Goal: Communication & Community: Ask a question

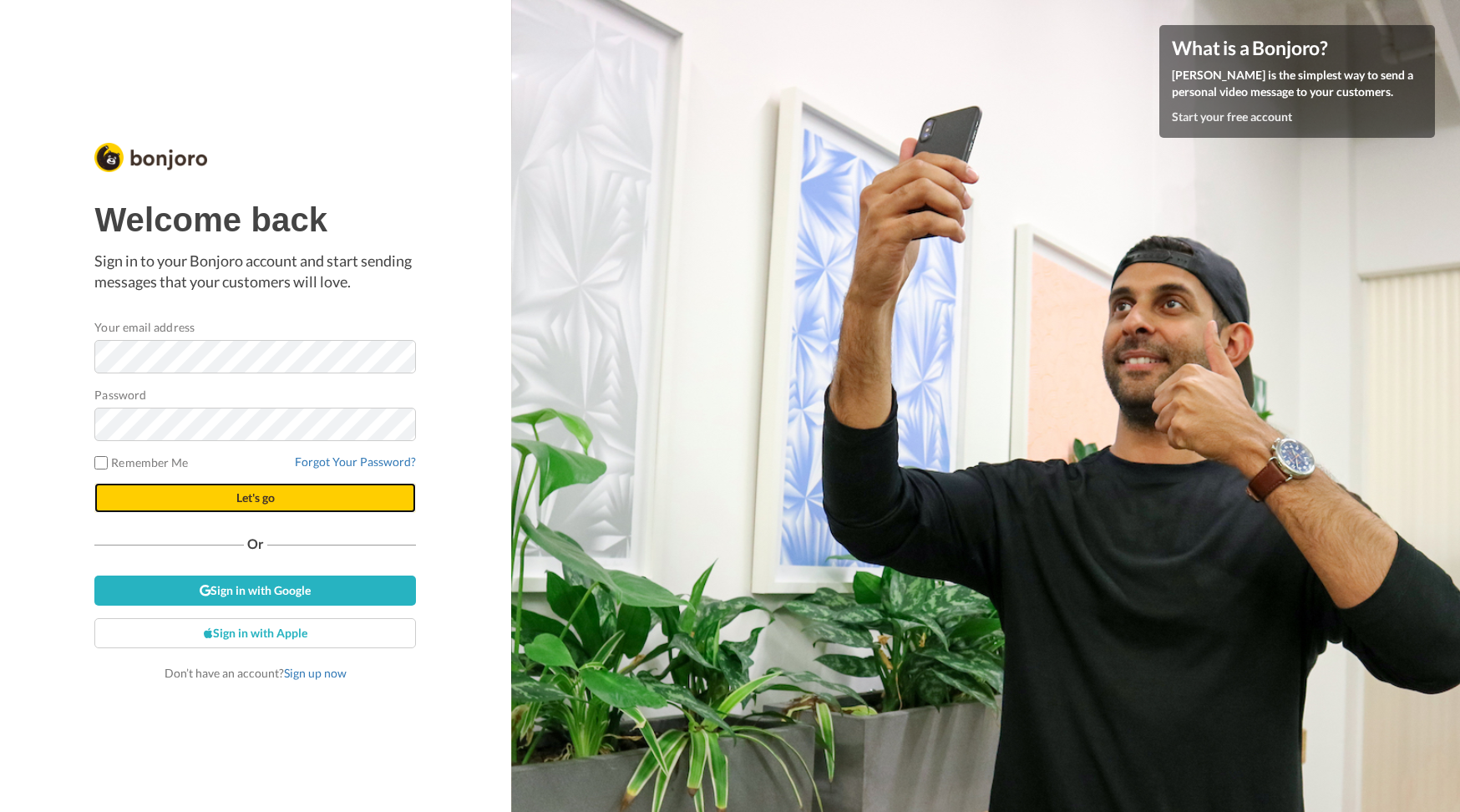
click at [269, 499] on span "Let's go" at bounding box center [256, 497] width 38 height 14
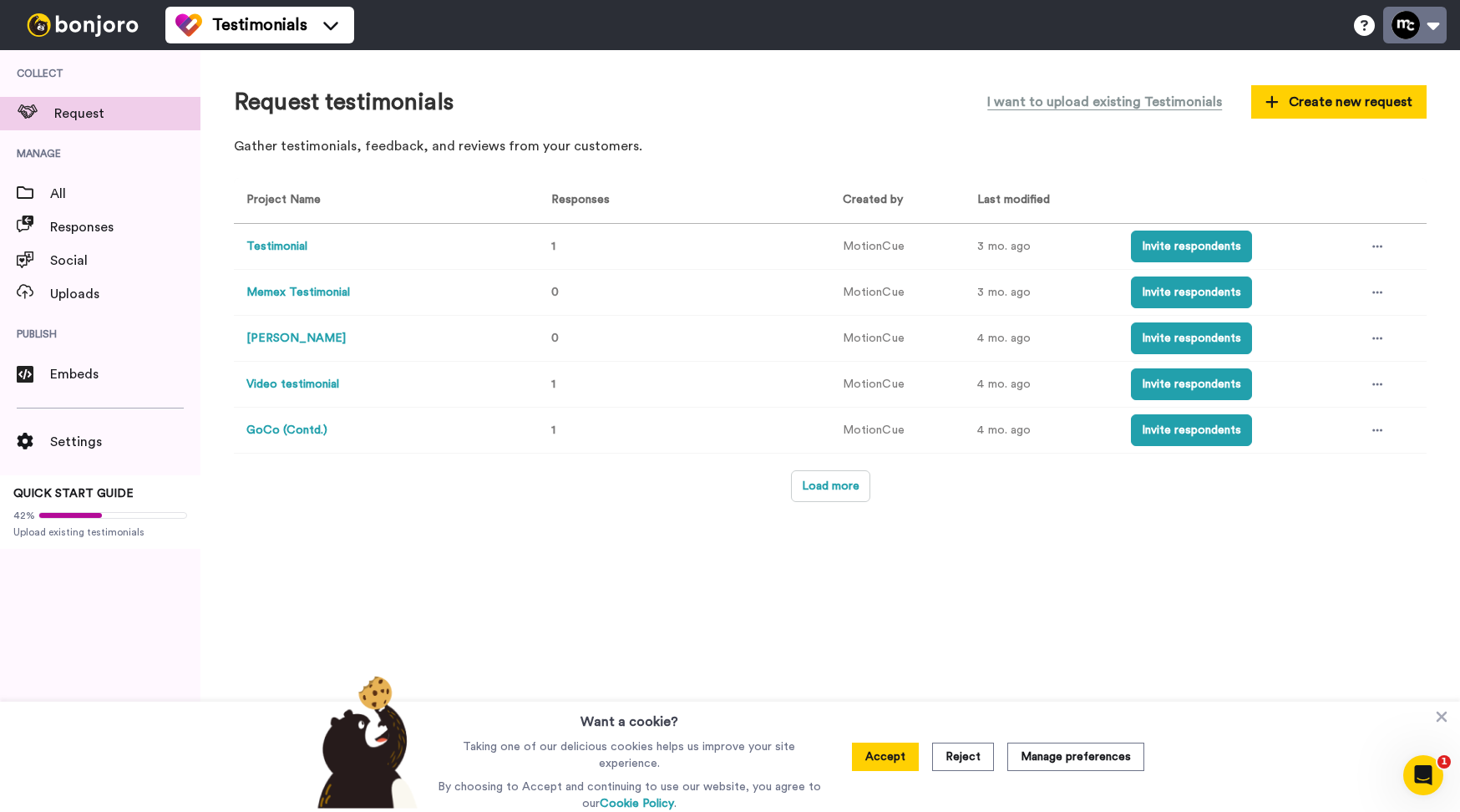
click at [1413, 26] on button at bounding box center [1414, 25] width 63 height 37
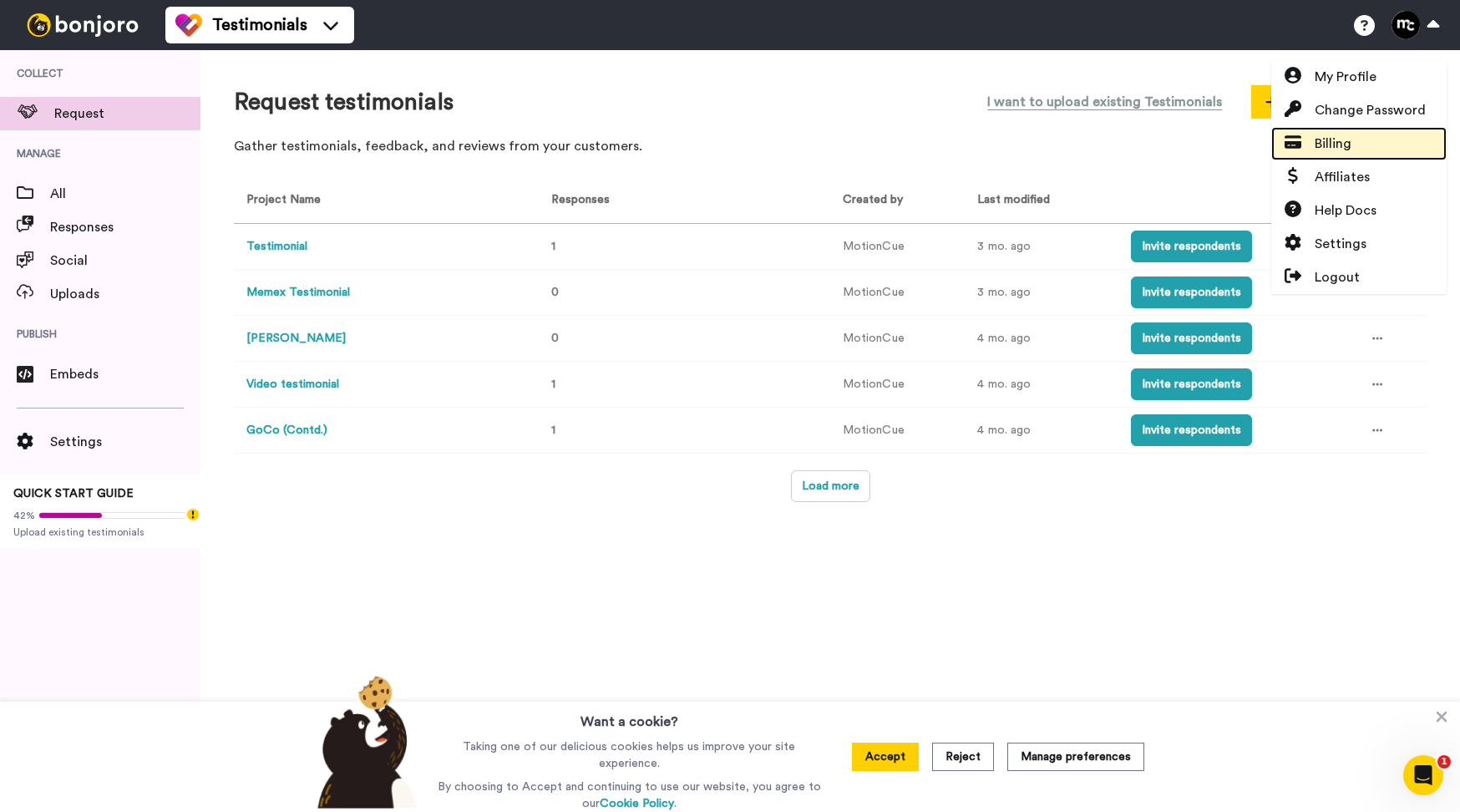
click at [1353, 136] on link "Billing" at bounding box center [1358, 144] width 175 height 33
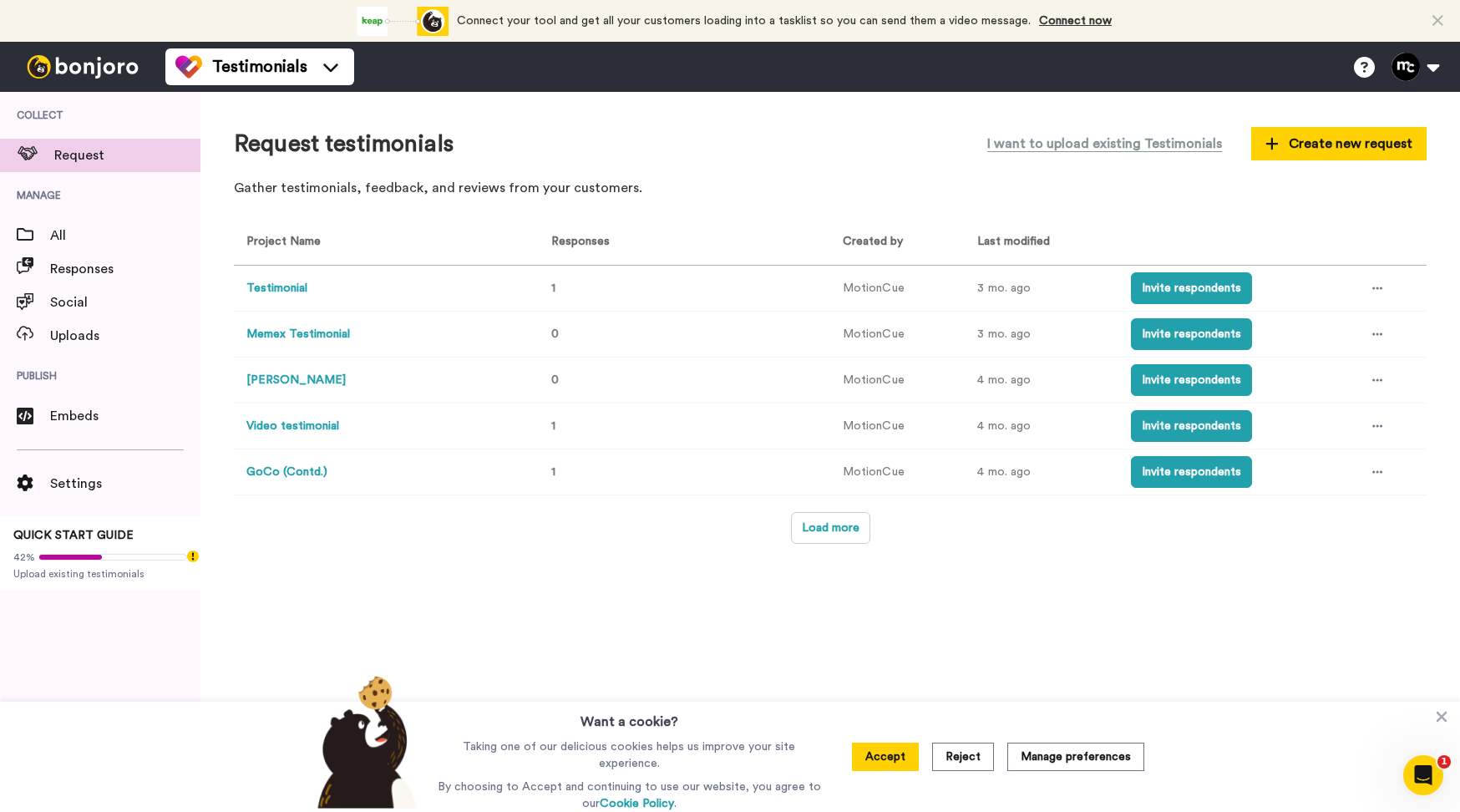
click at [261, 287] on button "Testimonial" at bounding box center [277, 288] width 61 height 17
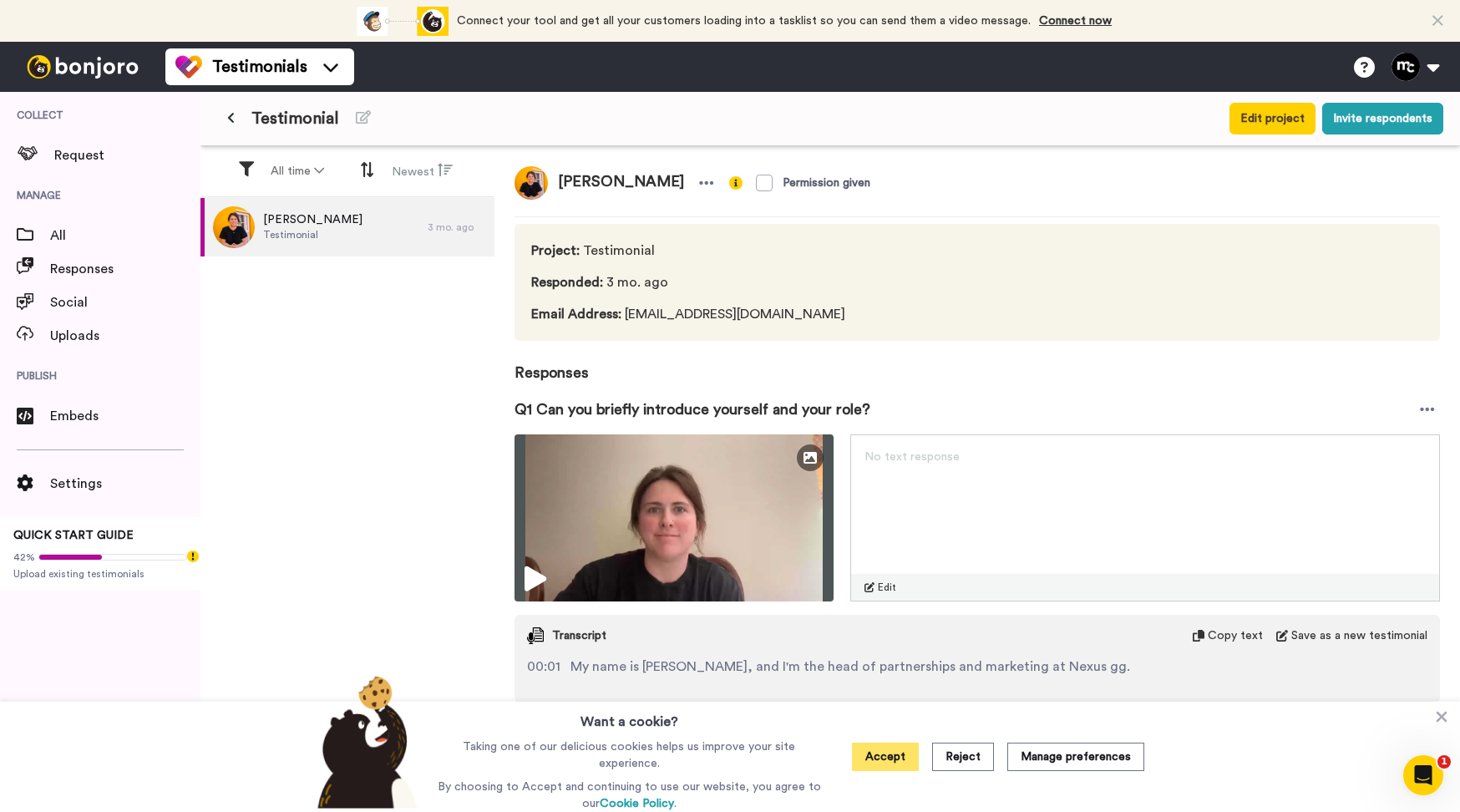
click at [897, 767] on button "Accept" at bounding box center [885, 756] width 67 height 28
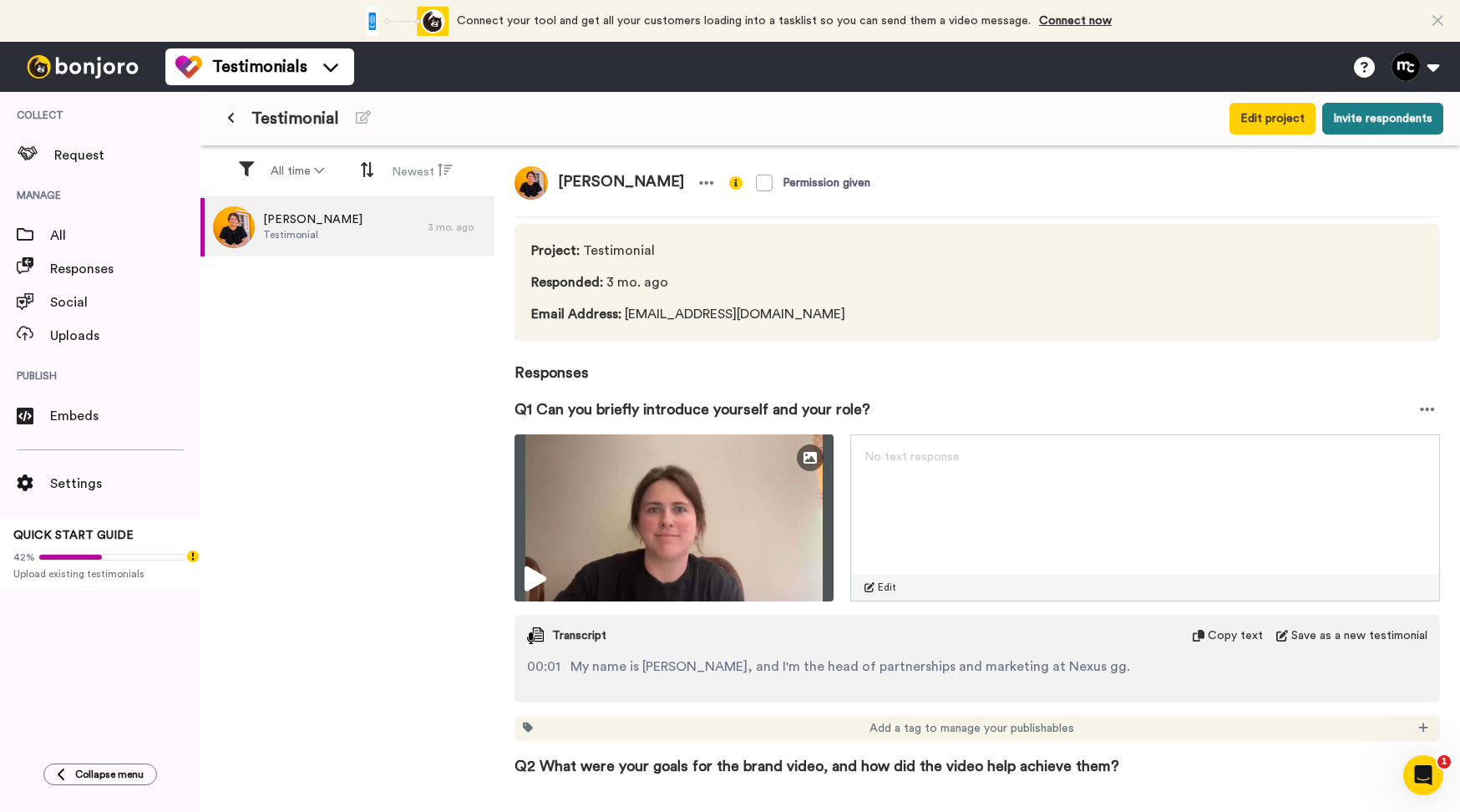
click at [1377, 117] on button "Invite respondents" at bounding box center [1383, 118] width 121 height 32
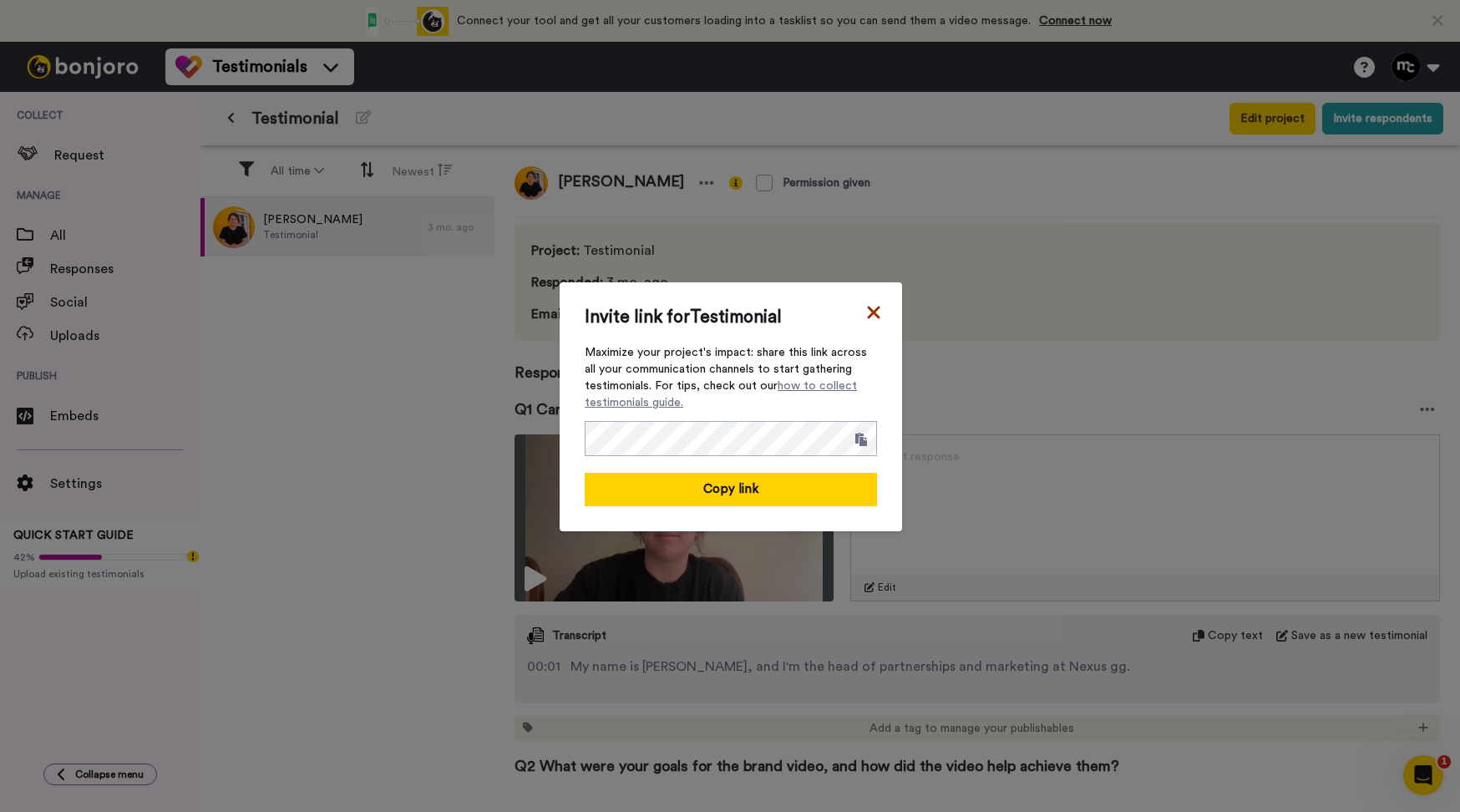
drag, startPoint x: 876, startPoint y: 317, endPoint x: 868, endPoint y: 308, distance: 12.0
click at [876, 314] on div "Invite link for Testimonial Maximize your project's impact: share this link acr…" at bounding box center [731, 406] width 343 height 248
click at [867, 307] on icon at bounding box center [873, 313] width 16 height 20
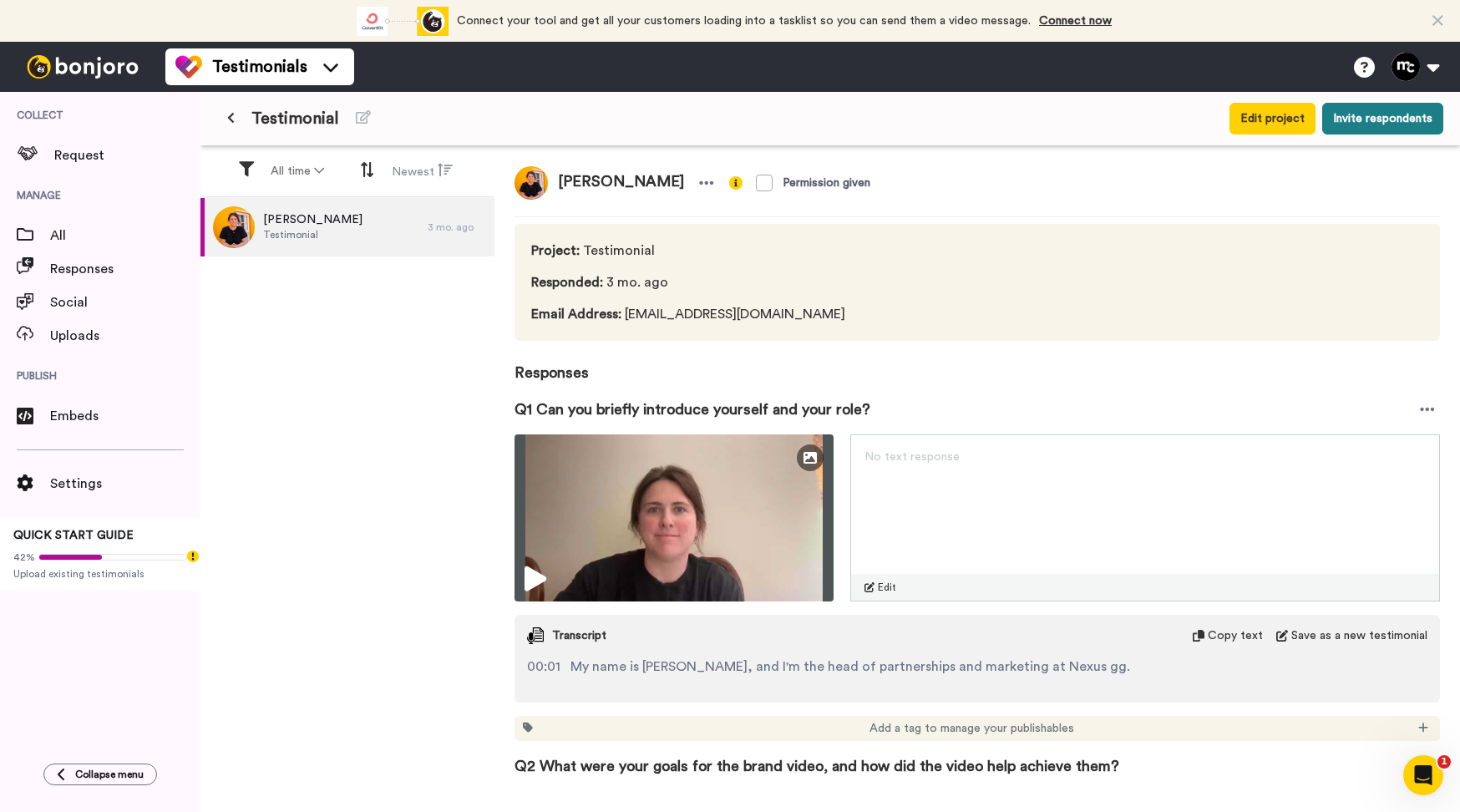
click at [1356, 122] on button "Invite respondents" at bounding box center [1383, 118] width 121 height 32
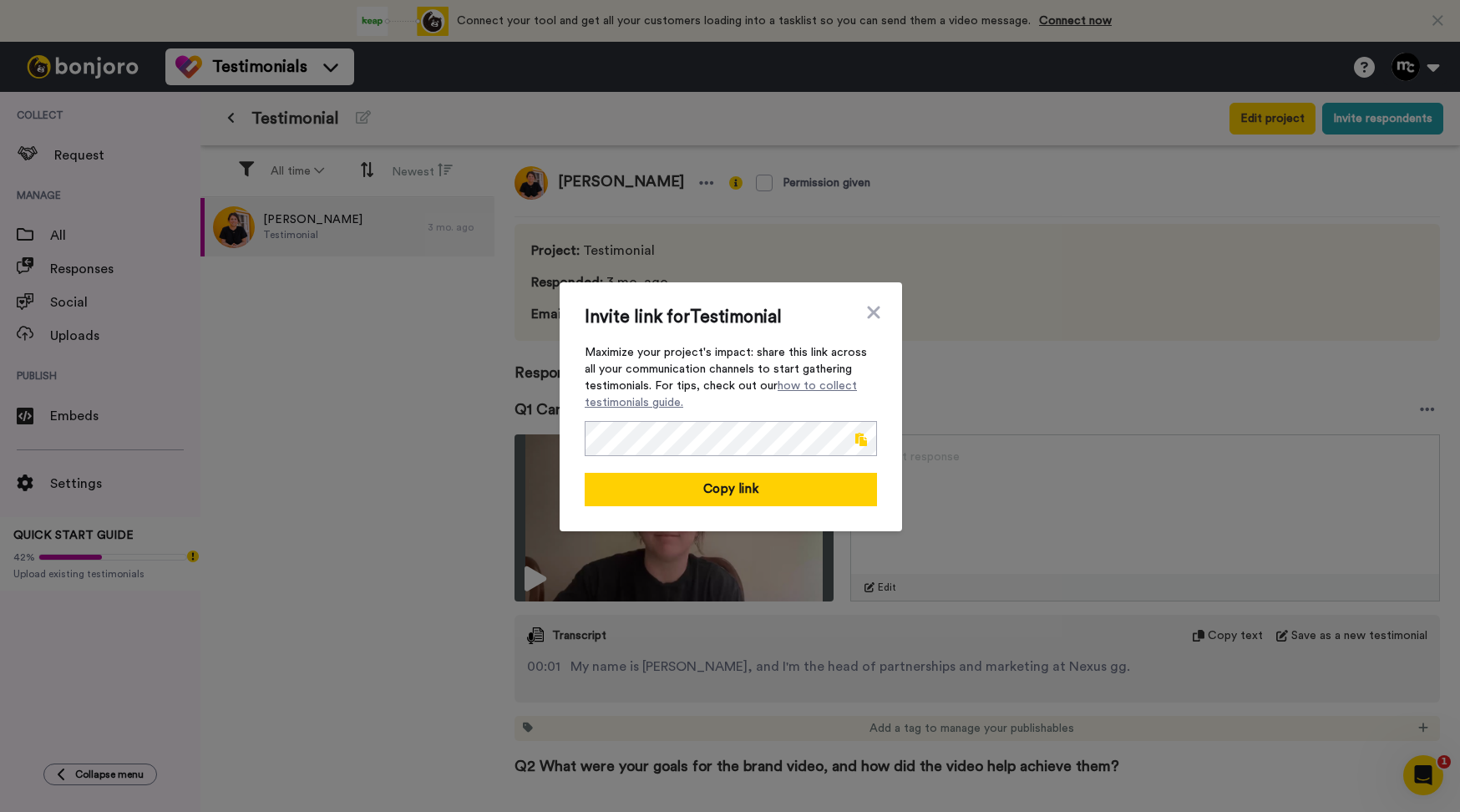
click at [855, 436] on span at bounding box center [861, 439] width 12 height 14
click at [873, 305] on icon at bounding box center [873, 313] width 16 height 20
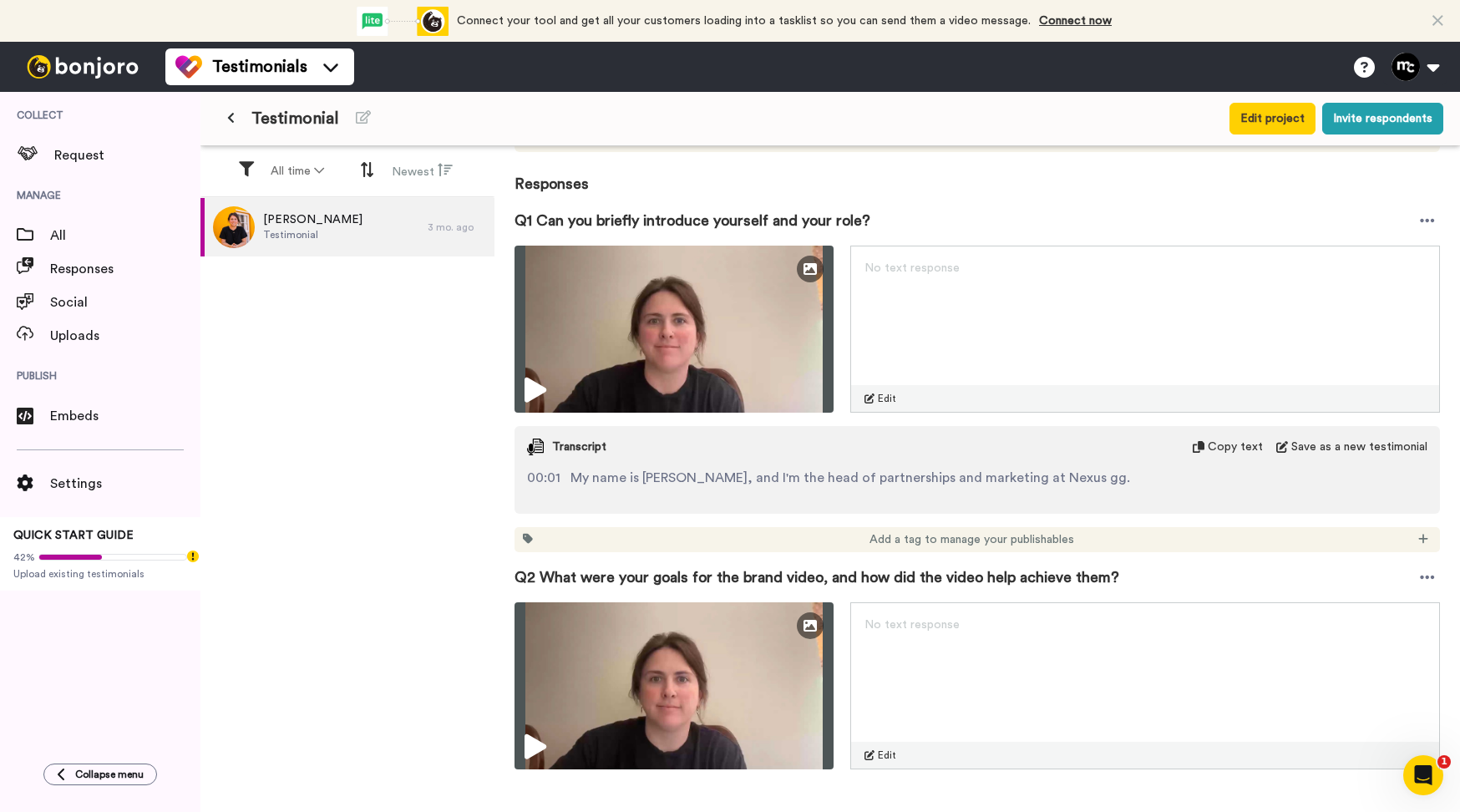
scroll to position [167, 0]
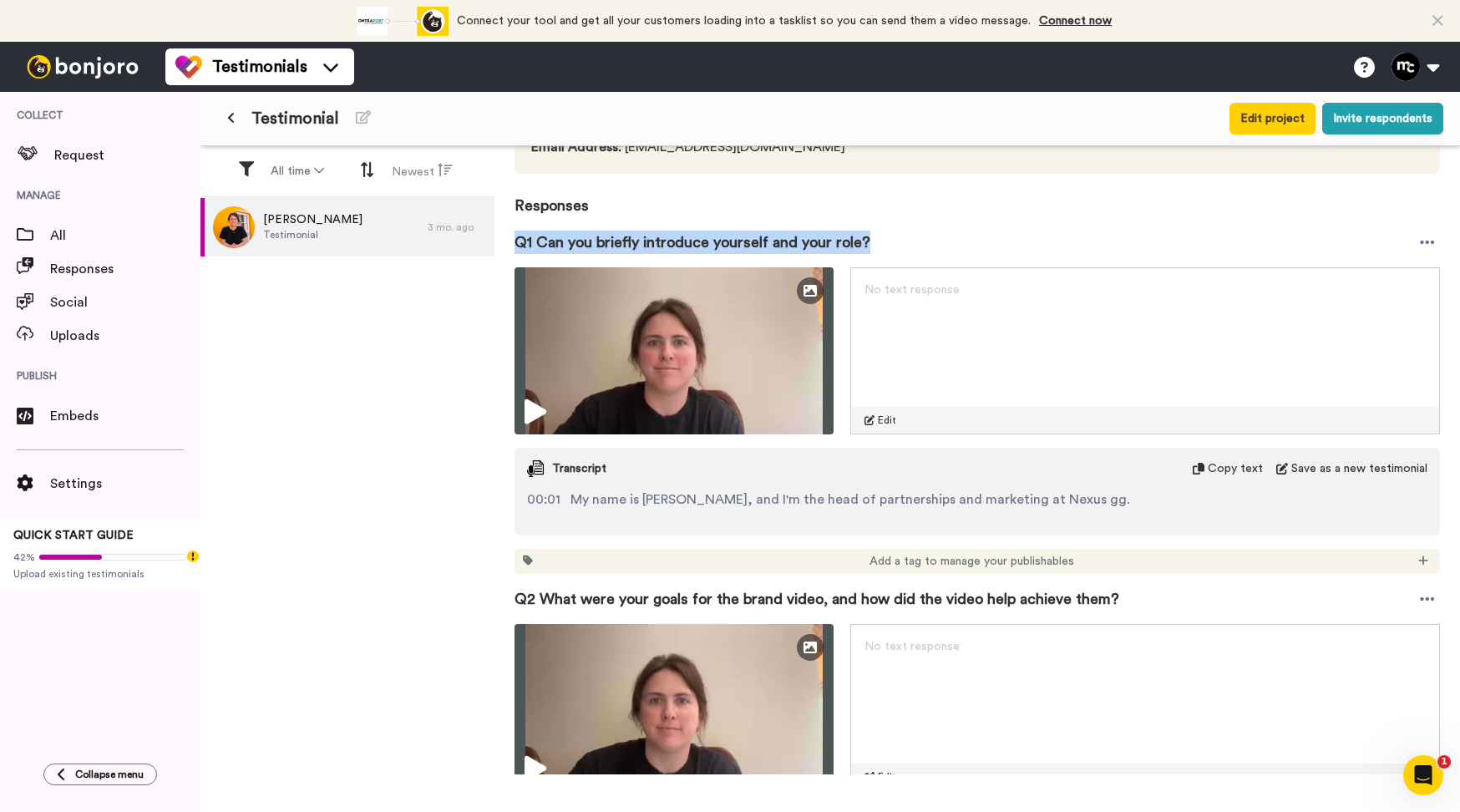
drag, startPoint x: 513, startPoint y: 242, endPoint x: 870, endPoint y: 233, distance: 357.1
click at [870, 233] on div "Cassie Gannon Permission given Project : Testimonial Responded : 3 mo. ago Emai…" at bounding box center [978, 459] width 966 height 628
copy span "Q1 Can you briefly introduce yourself and your role?"
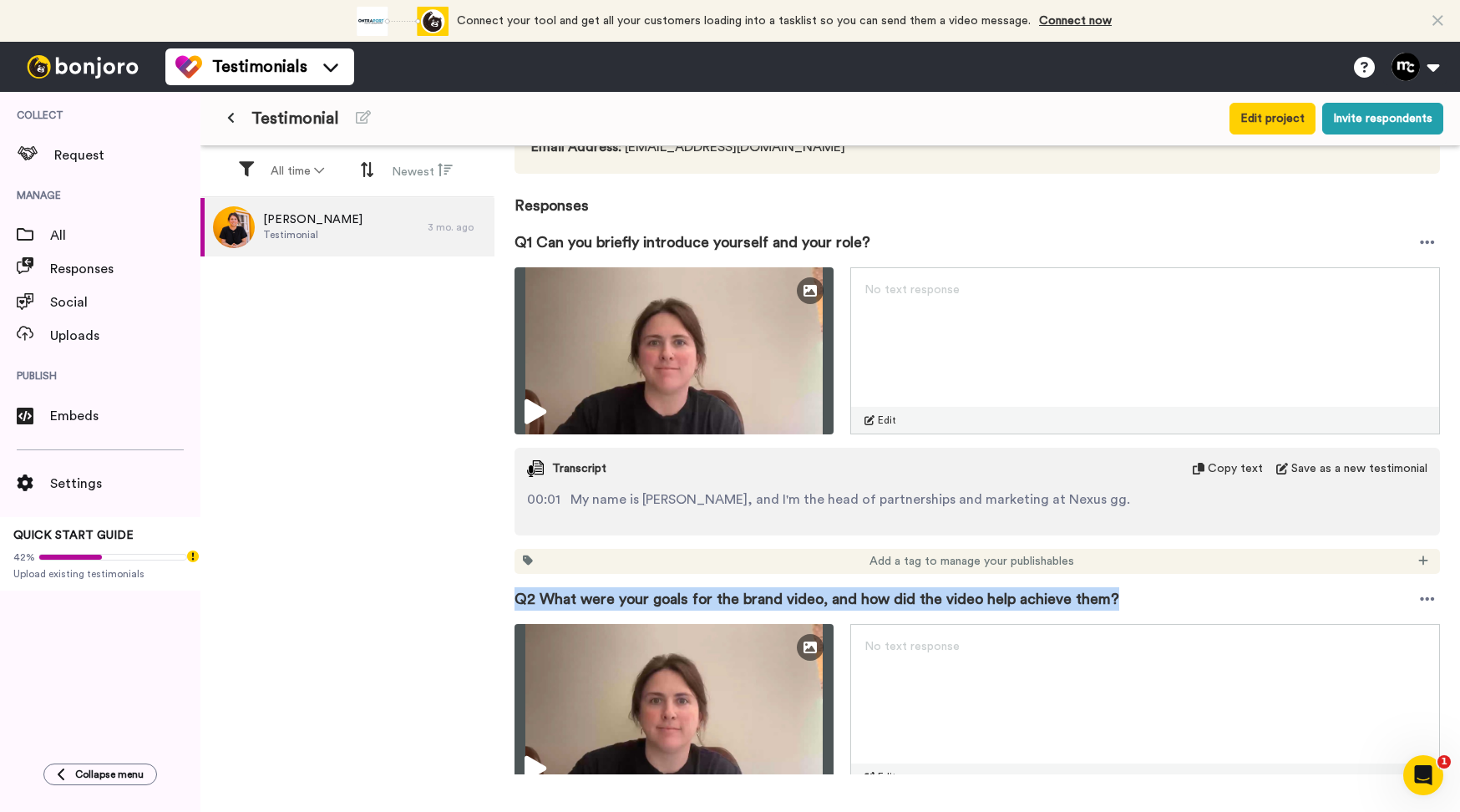
drag, startPoint x: 514, startPoint y: 596, endPoint x: 1235, endPoint y: 596, distance: 721.0
click at [1235, 596] on div "Q2 What were your goals for the brand video, and how did the video help achieve…" at bounding box center [977, 598] width 926 height 50
copy span "Q2 What were your goals for the brand video, and how did the video help achieve…"
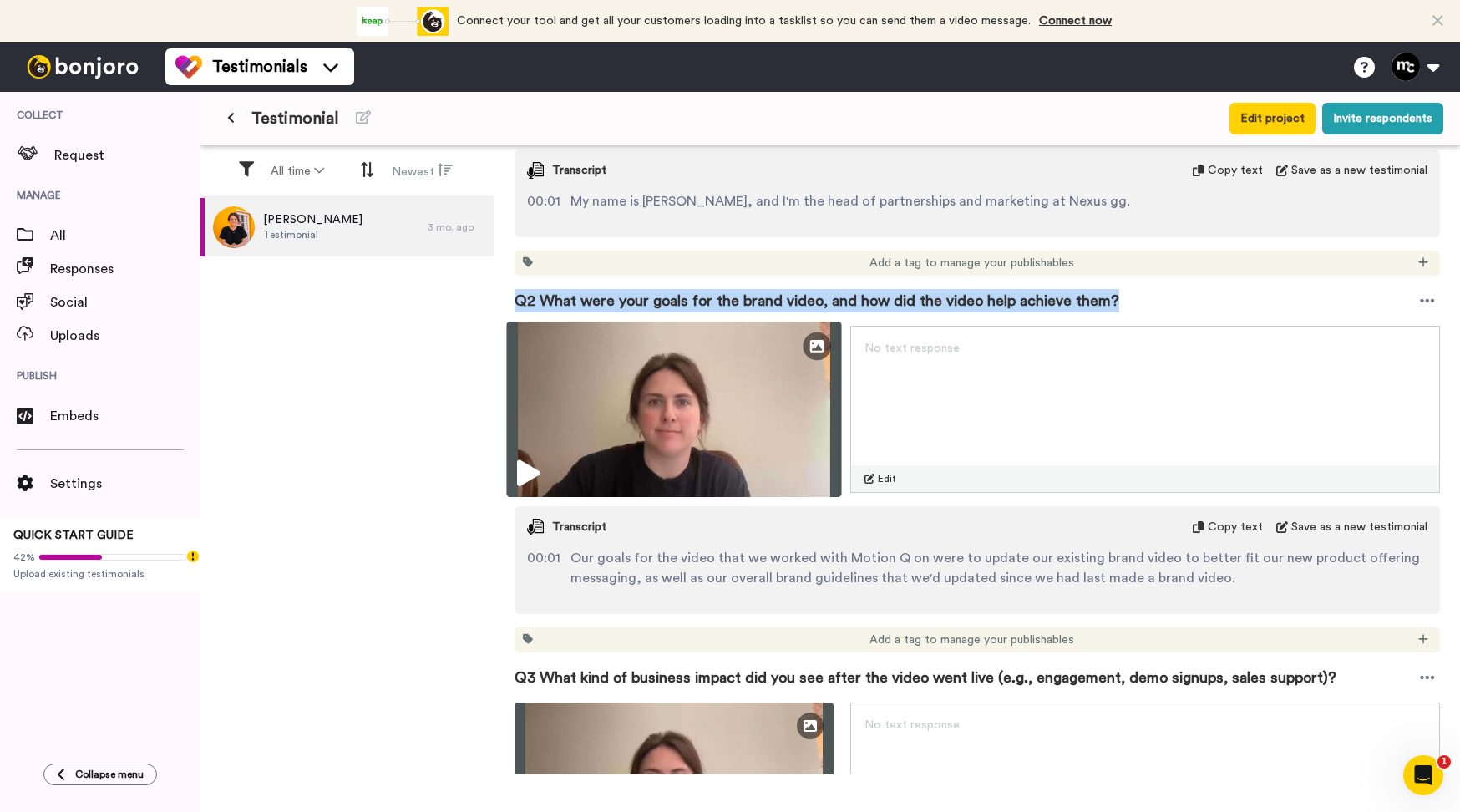
scroll to position [585, 0]
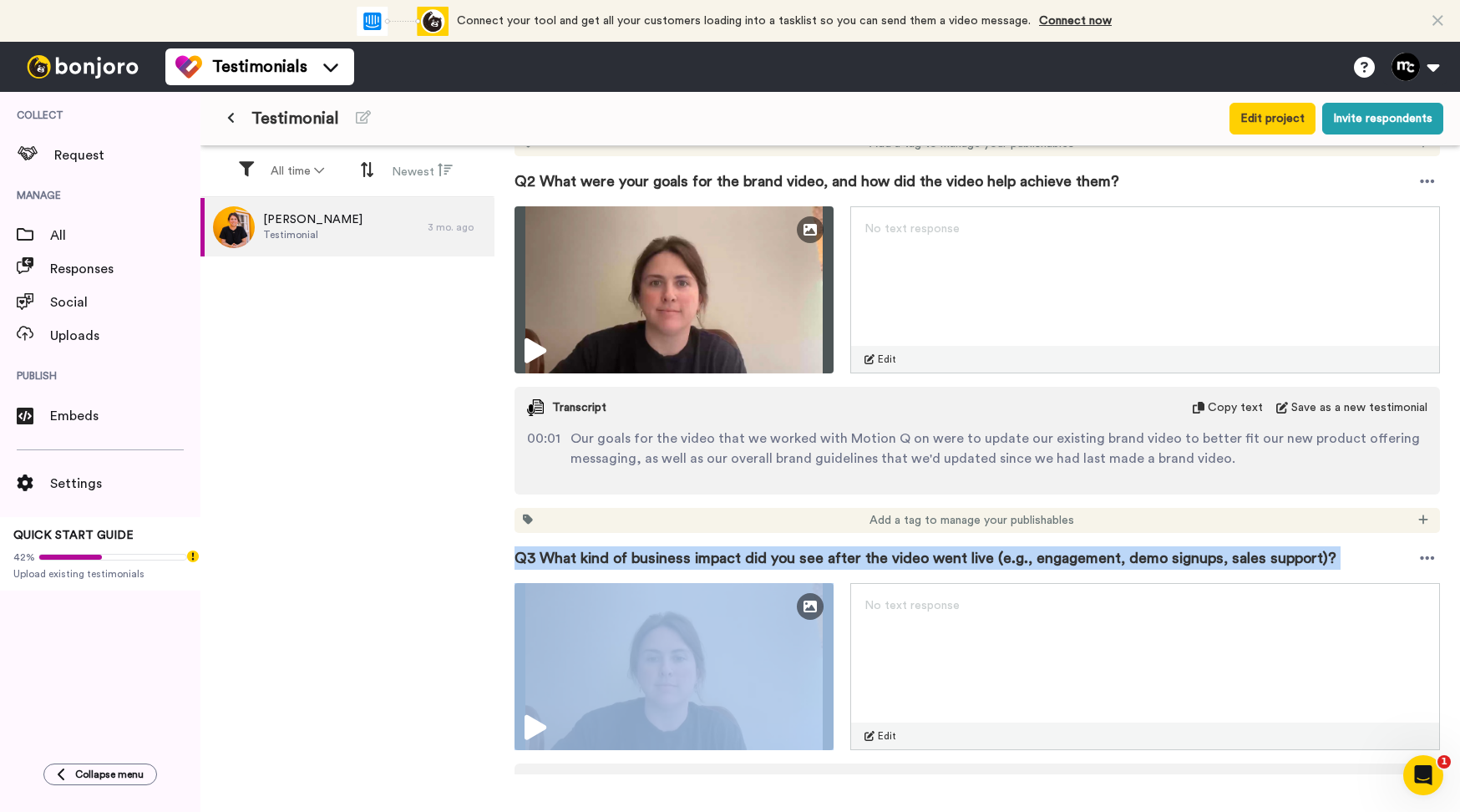
drag, startPoint x: 513, startPoint y: 563, endPoint x: 1371, endPoint y: 541, distance: 858.3
click at [1371, 541] on div "Cassie Gannon Permission given Project : Testimonial Responded : 3 mo. ago Emai…" at bounding box center [978, 459] width 966 height 628
copy div "Q3 What kind of business impact did you see after the video went live (e.g., en…"
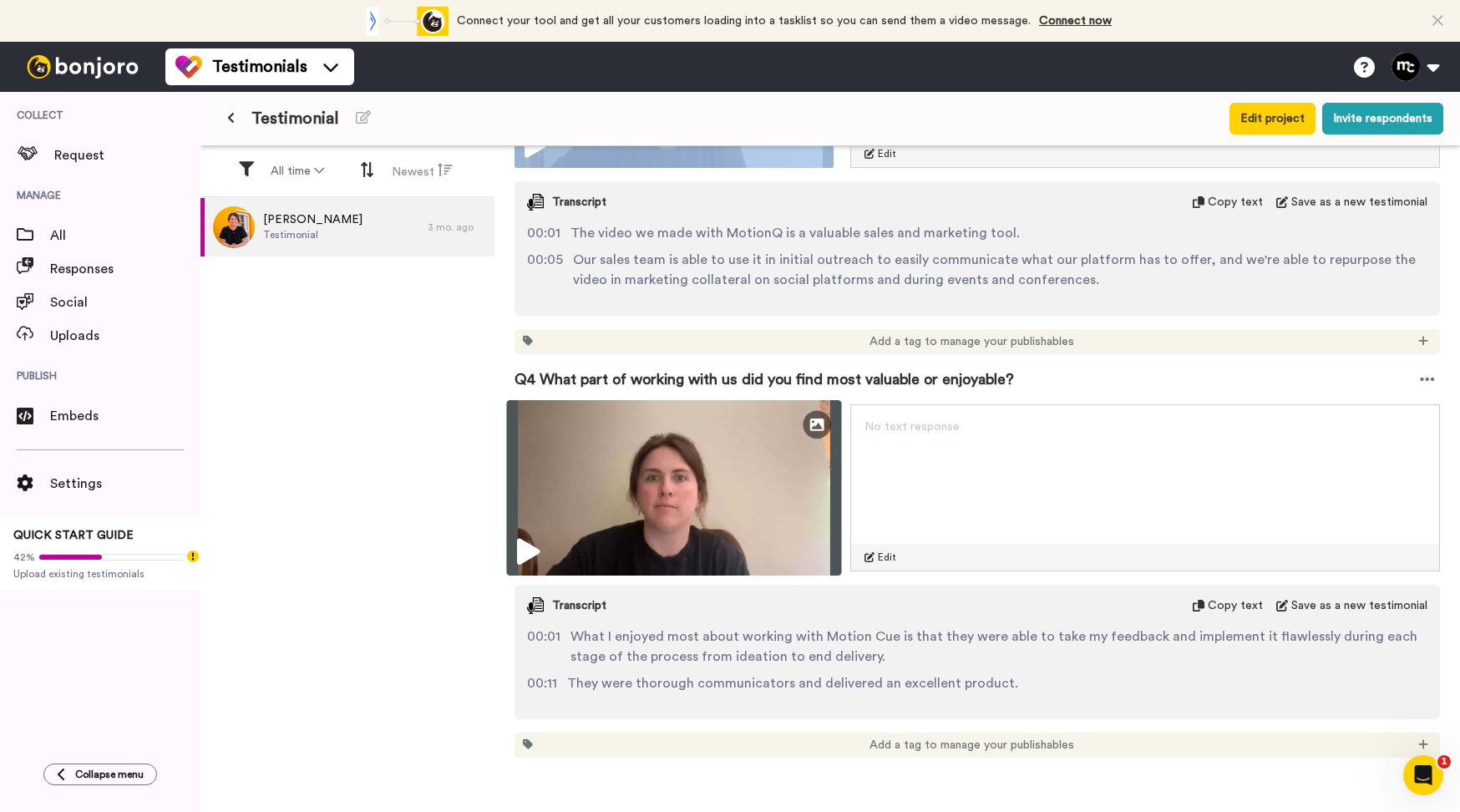
scroll to position [1169, 0]
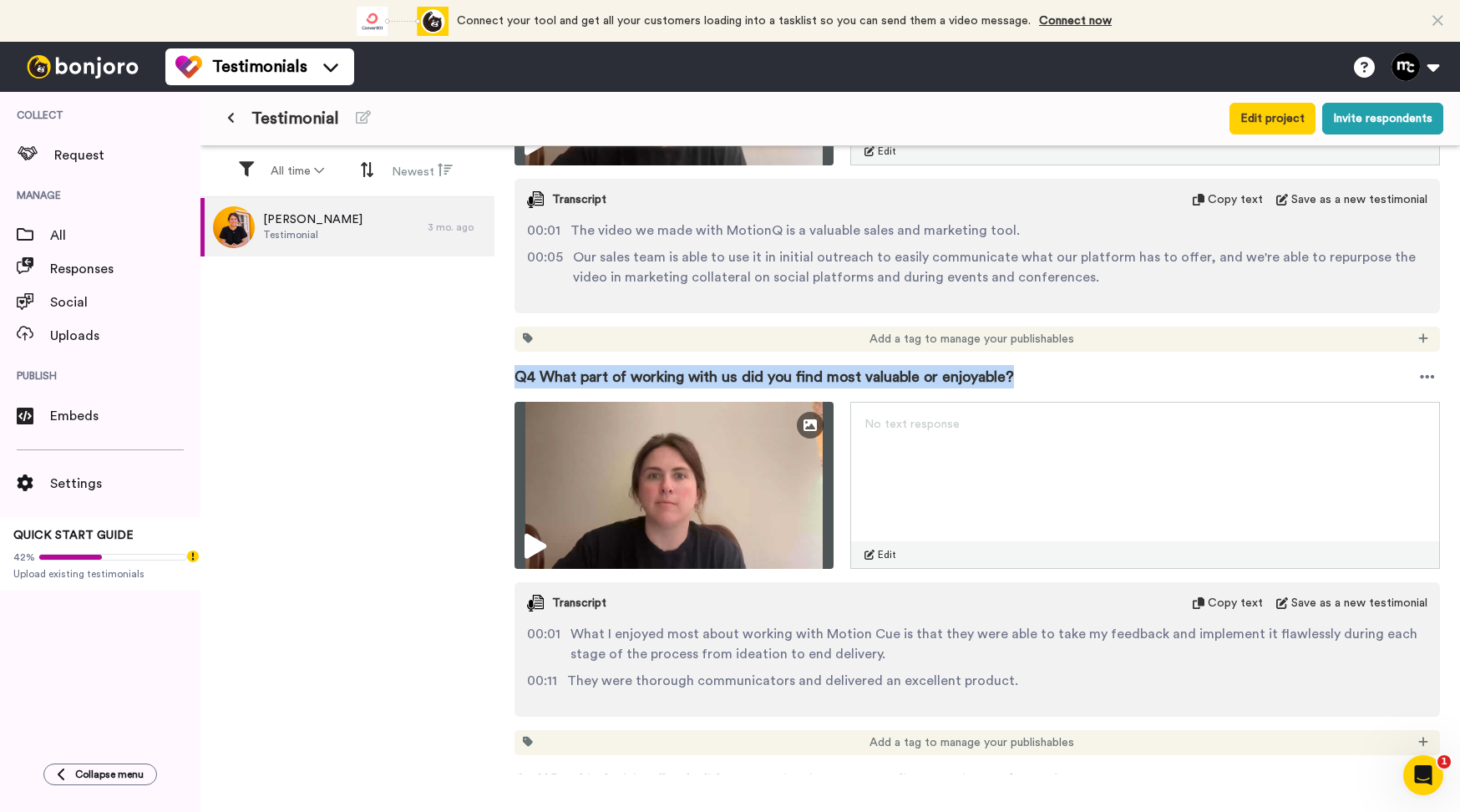
drag, startPoint x: 517, startPoint y: 376, endPoint x: 1049, endPoint y: 376, distance: 532.0
click at [1049, 376] on div "Q4 What part of working with us did you find most valuable or enjoyable?" at bounding box center [977, 377] width 926 height 50
copy span "Q4 What part of working with us did you find most valuable or enjoyable?"
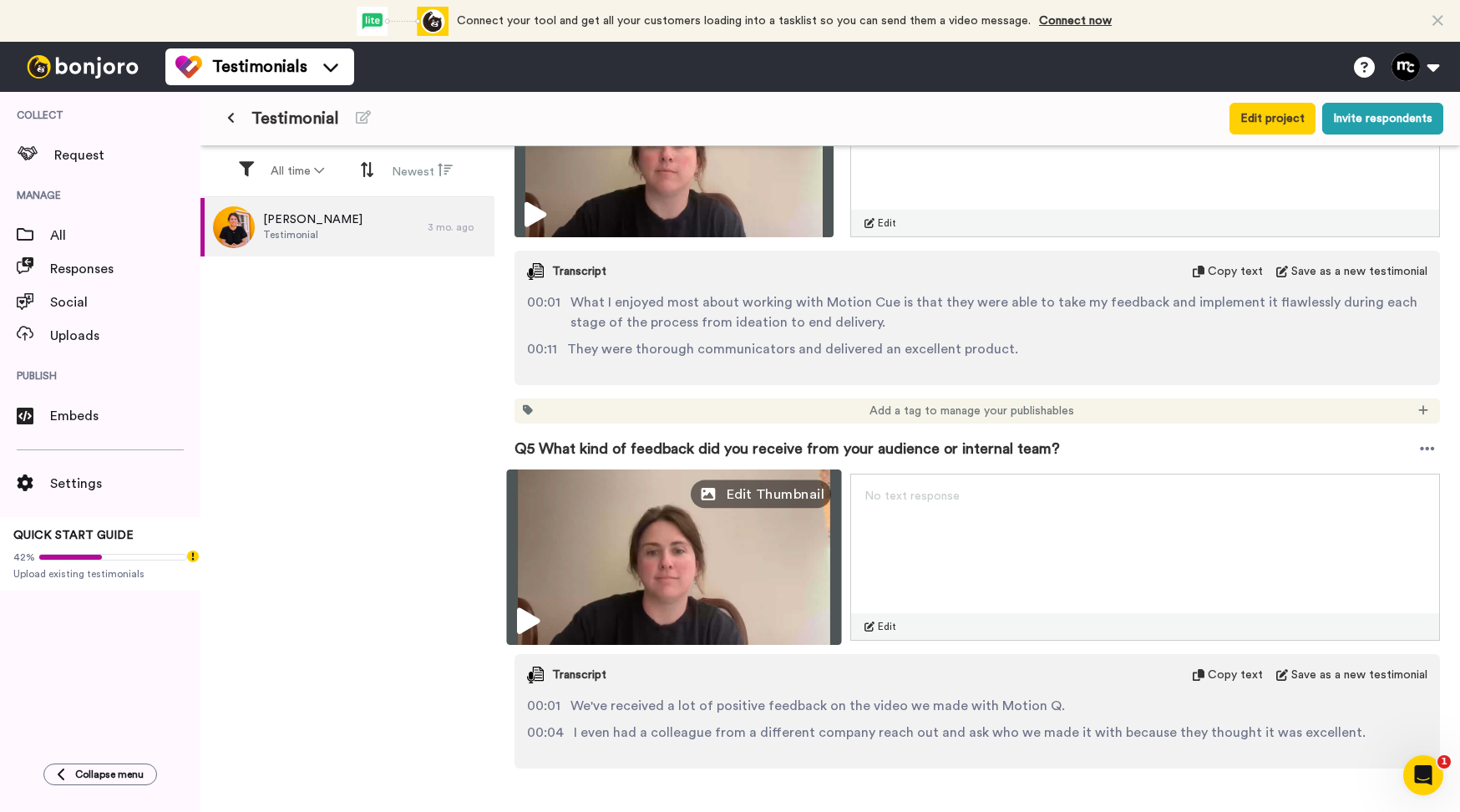
scroll to position [1587, 0]
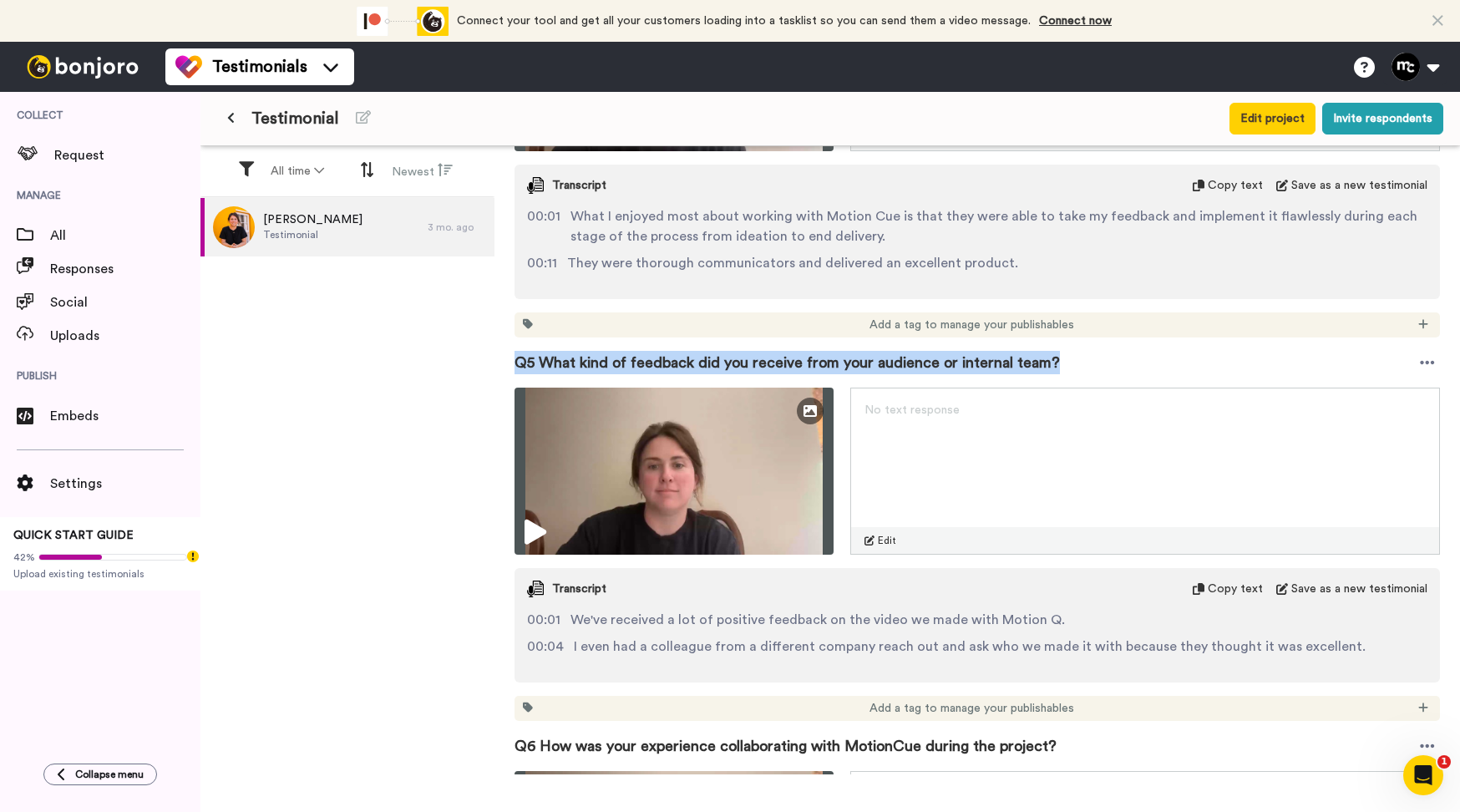
drag, startPoint x: 516, startPoint y: 361, endPoint x: 1086, endPoint y: 364, distance: 570.0
click at [1086, 364] on div "Q5 What kind of feedback did you receive from your audience or internal team?" at bounding box center [977, 362] width 926 height 50
copy span "Q5 What kind of feedback did you receive from your audience or internal team?"
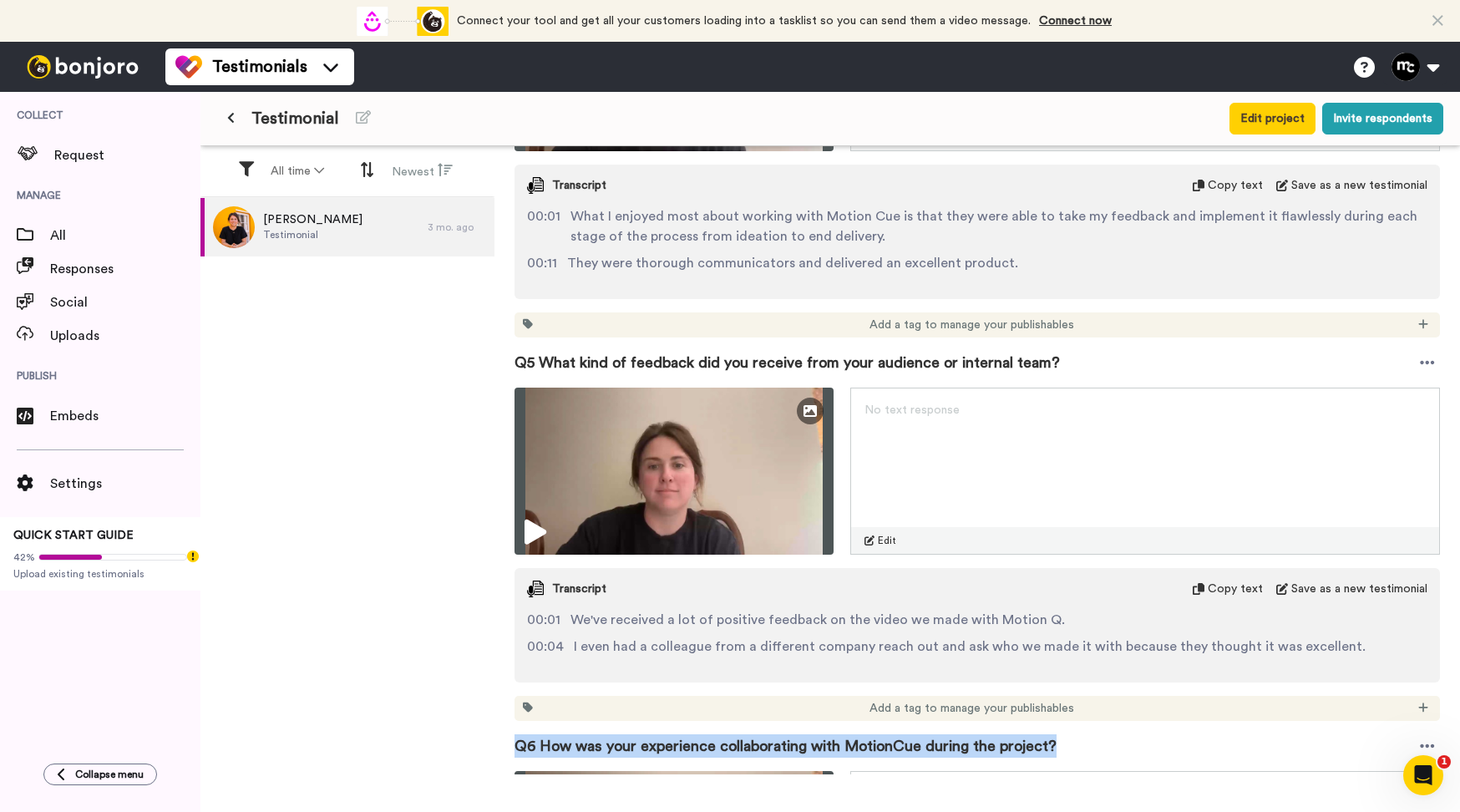
drag, startPoint x: 517, startPoint y: 744, endPoint x: 1133, endPoint y: 735, distance: 616.1
click at [1133, 735] on div "Q6 How was your experience collaborating with MotionCue during the project?" at bounding box center [977, 746] width 926 height 50
copy span "Q6 How was your experience collaborating with MotionCue during the project?"
